Goal: Information Seeking & Learning: Stay updated

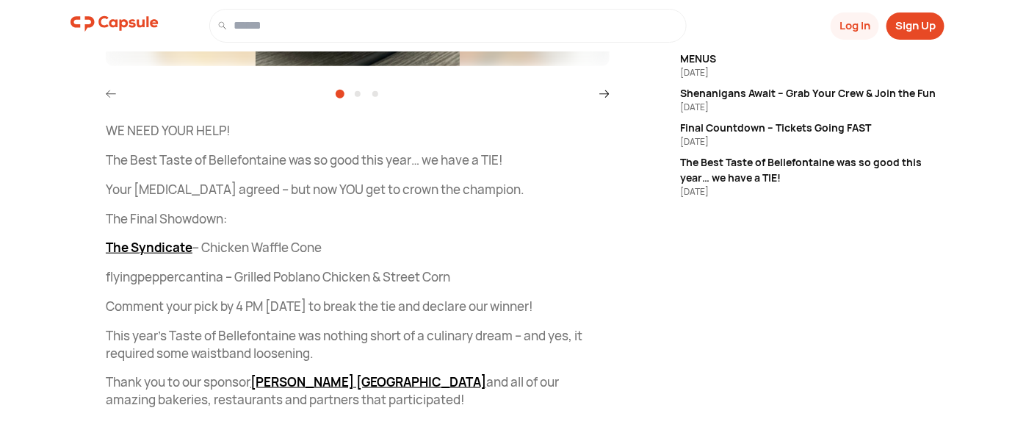
scroll to position [415, 0]
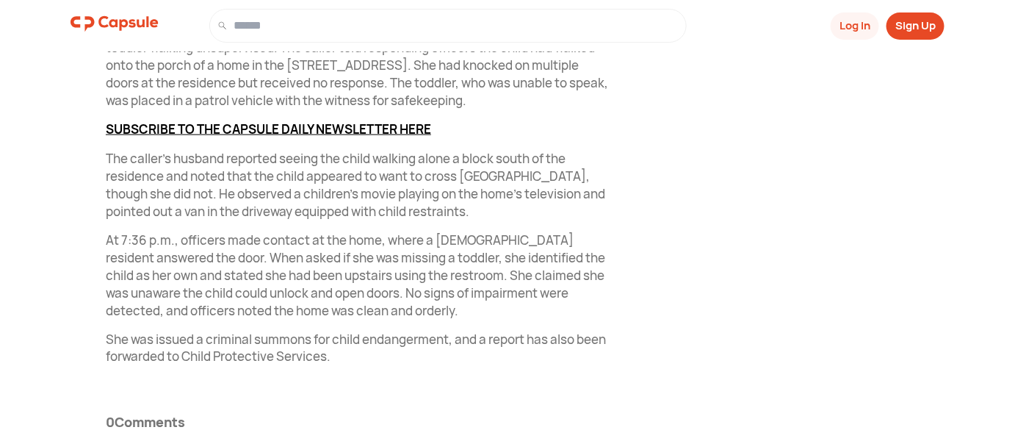
scroll to position [601, 0]
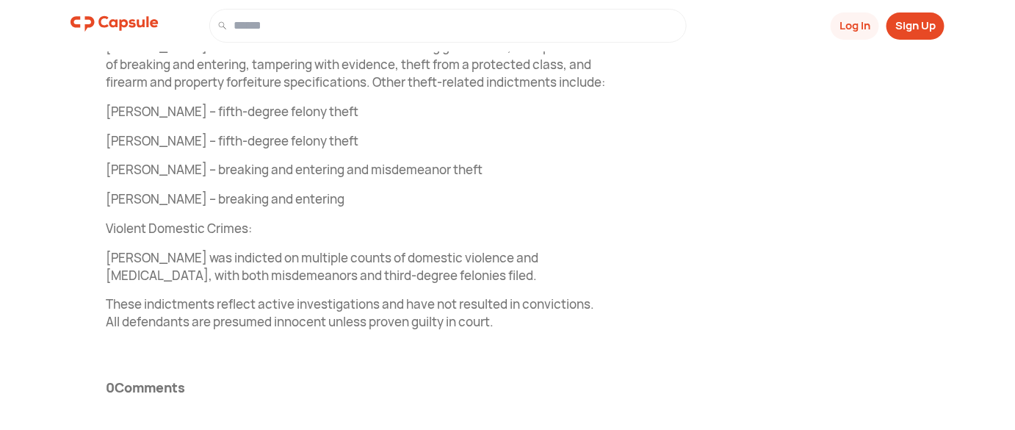
scroll to position [1027, 0]
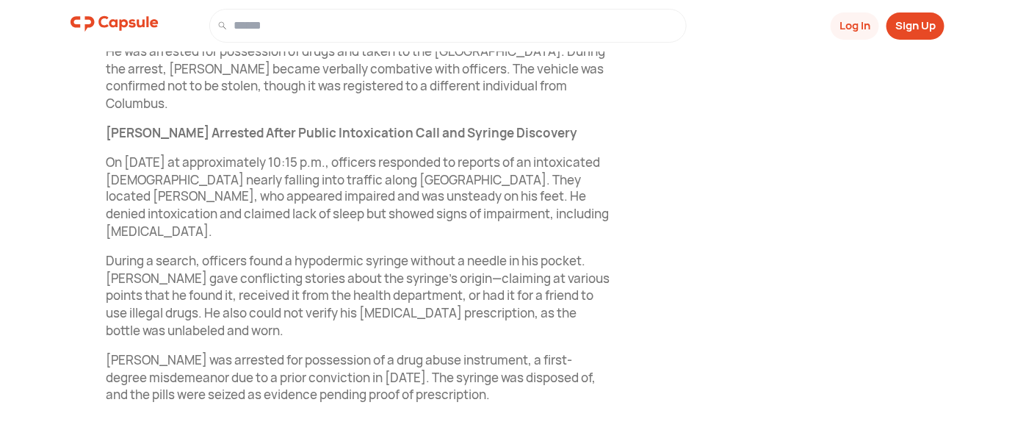
scroll to position [776, 0]
